Goal: Information Seeking & Learning: Learn about a topic

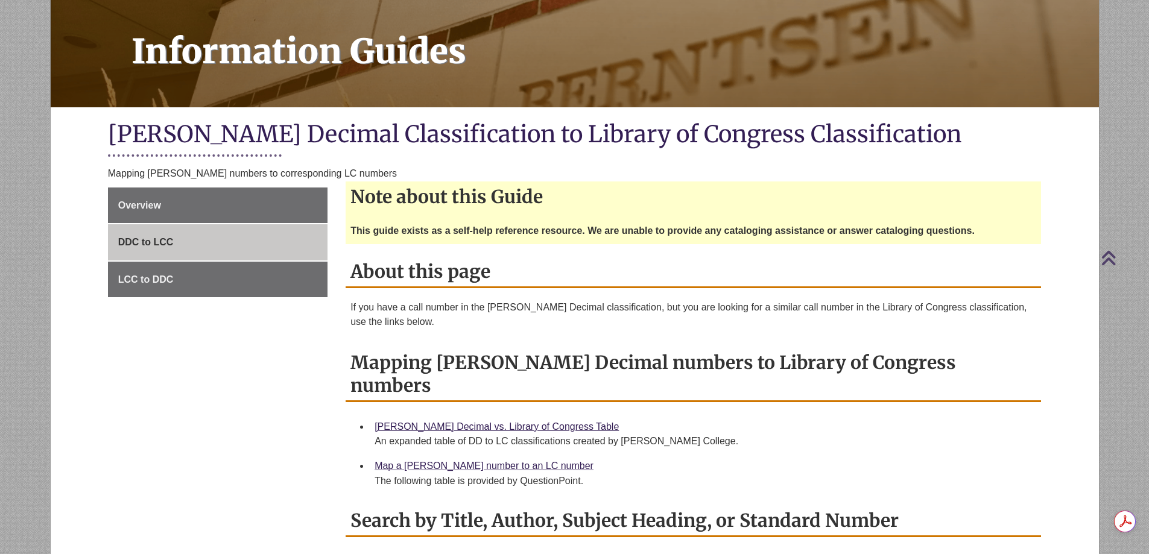
scroll to position [241, 0]
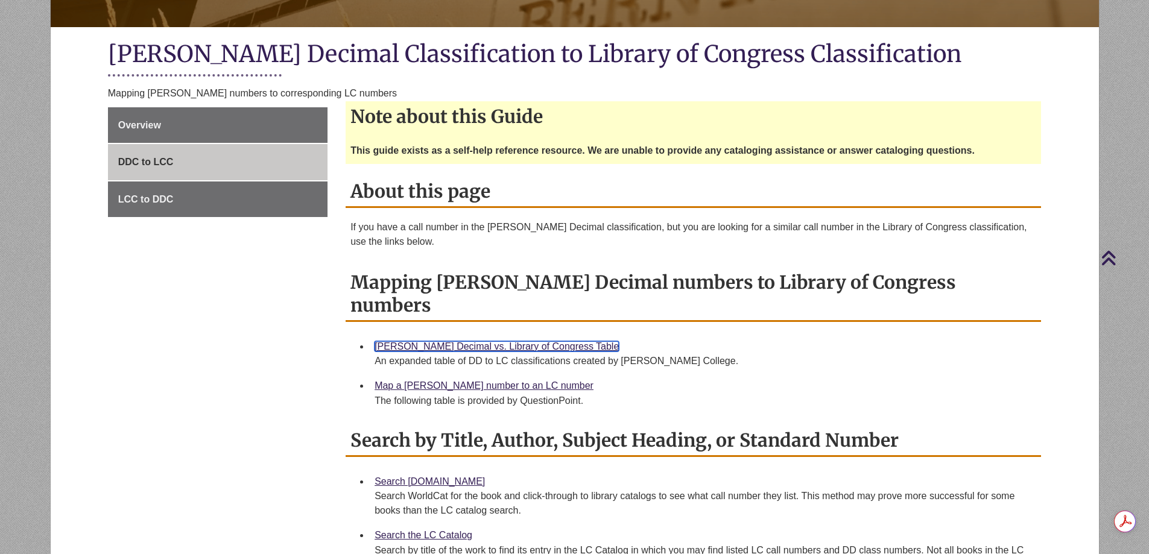
click at [516, 341] on link "[PERSON_NAME] Decimal vs. Library of Congress Table" at bounding box center [497, 346] width 244 height 10
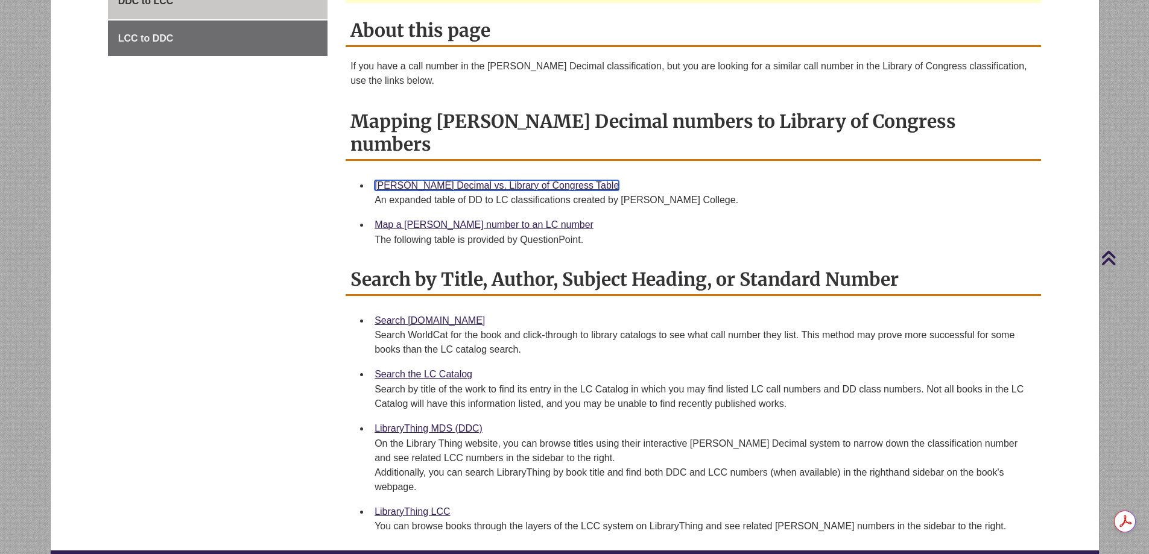
scroll to position [0, 0]
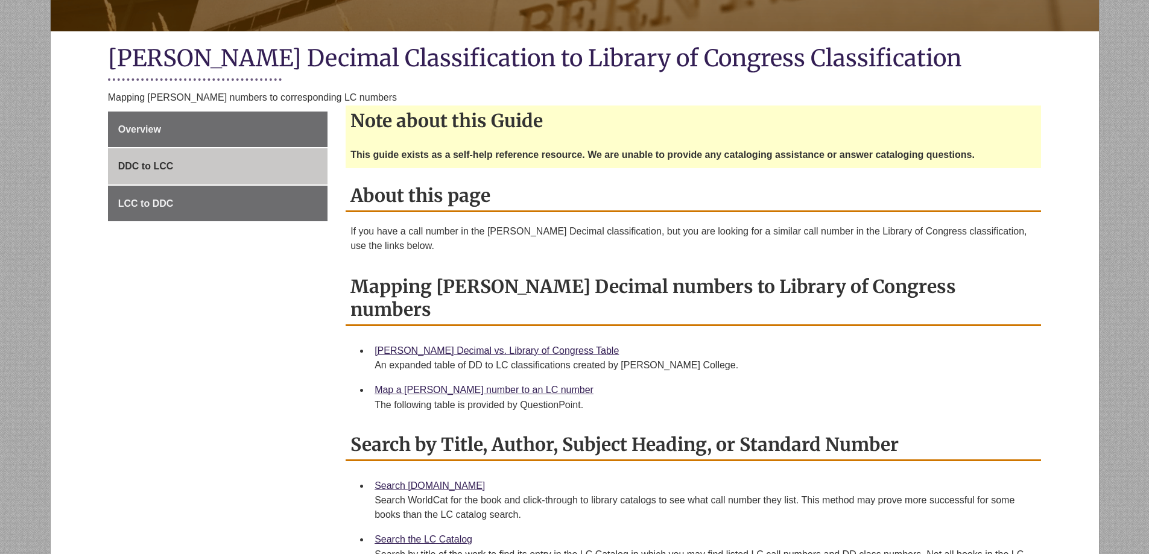
scroll to position [241, 0]
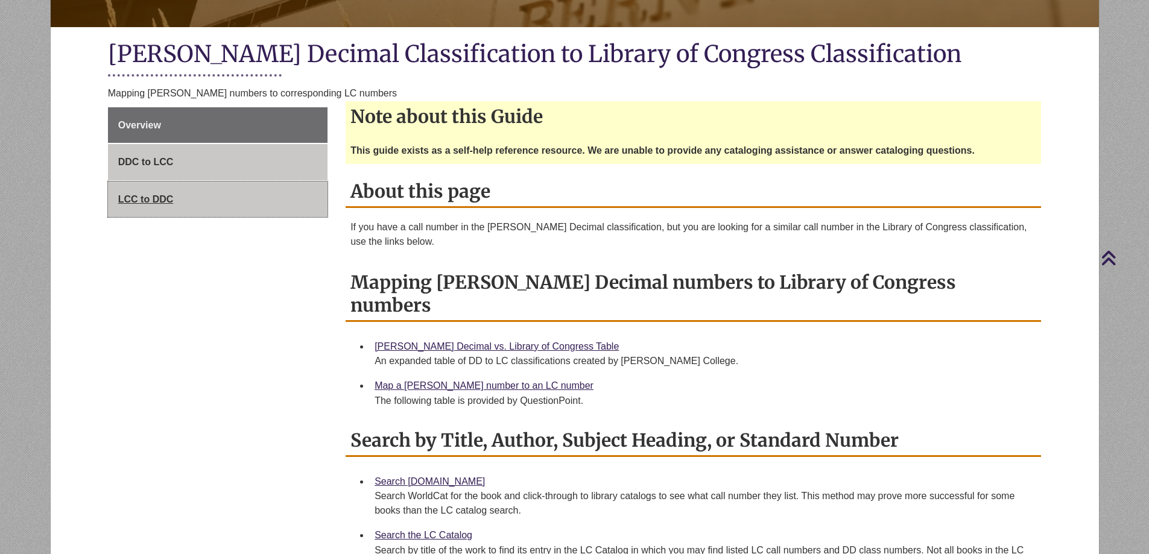
click at [149, 198] on span "LCC to DDC" at bounding box center [145, 199] width 55 height 10
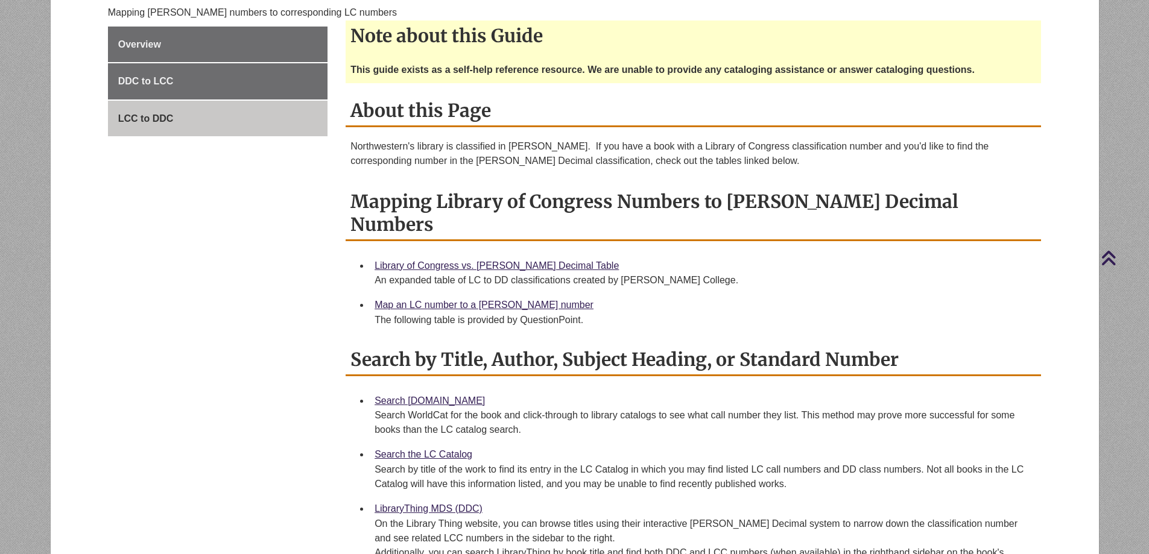
scroll to position [322, 0]
click at [258, 303] on div "Overview DDC to LCC LCC to DDC Note about this Guide This guide exists as a sel…" at bounding box center [575, 329] width 952 height 605
click at [426, 300] on link "Map an LC number to a Dewey number" at bounding box center [484, 305] width 219 height 10
click at [457, 261] on link "Library of Congress vs. Dewey Decimal Table" at bounding box center [497, 266] width 244 height 10
